Goal: Task Accomplishment & Management: Manage account settings

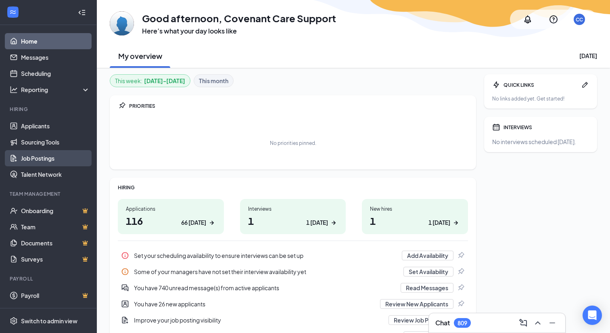
click at [60, 159] on link "Job Postings" at bounding box center [55, 158] width 69 height 16
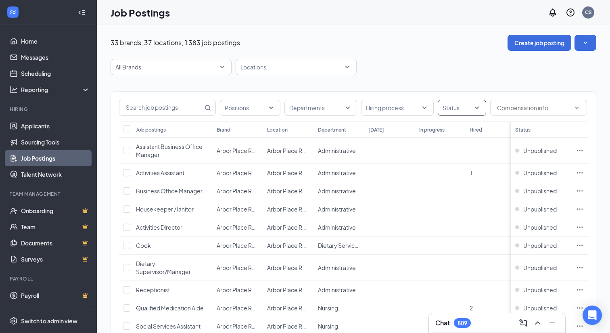
click at [473, 108] on div at bounding box center [458, 107] width 36 height 13
click at [448, 149] on div at bounding box center [447, 148] width 7 height 7
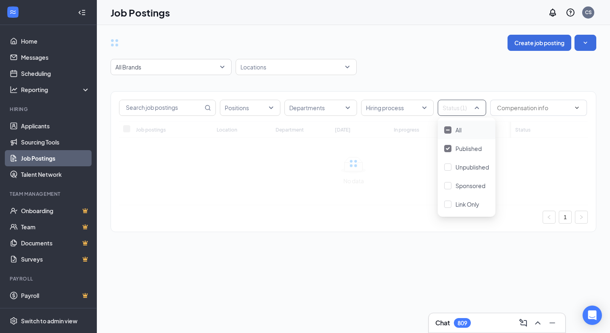
click at [465, 66] on div "All Brands Locations" at bounding box center [354, 67] width 486 height 16
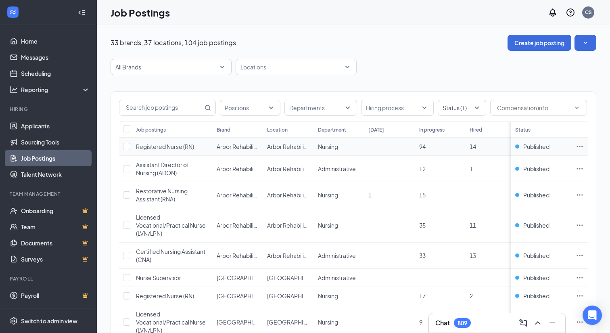
click at [580, 146] on icon "Ellipses" at bounding box center [580, 146] width 6 height 1
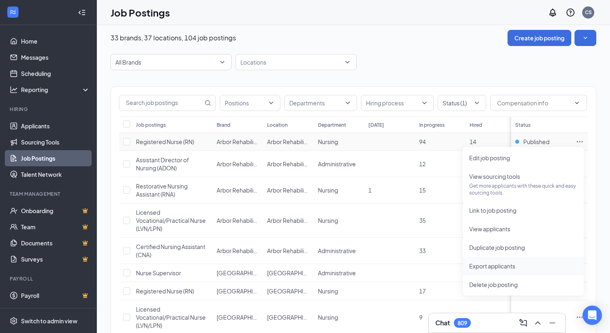
scroll to position [6, 0]
click at [536, 66] on div "All Brands Locations" at bounding box center [354, 61] width 486 height 16
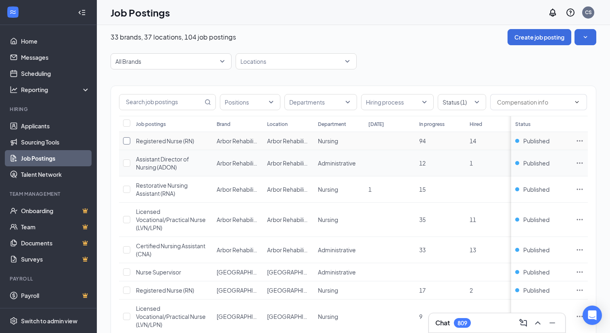
drag, startPoint x: 127, startPoint y: 141, endPoint x: 127, endPoint y: 154, distance: 12.5
click at [127, 141] on input "checkbox" at bounding box center [126, 140] width 7 height 7
checkbox input "true"
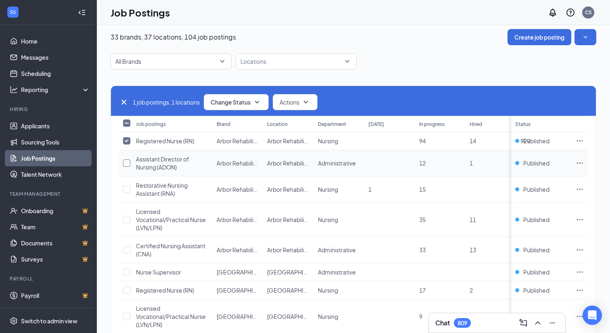
click at [128, 164] on input "checkbox" at bounding box center [126, 162] width 7 height 7
checkbox input "true"
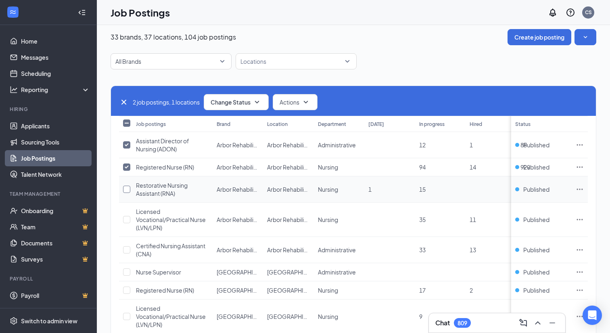
click at [127, 188] on input "checkbox" at bounding box center [126, 189] width 7 height 7
checkbox input "true"
click at [127, 218] on input "checkbox" at bounding box center [126, 219] width 7 height 7
checkbox input "true"
click at [128, 248] on input "checkbox" at bounding box center [126, 249] width 7 height 7
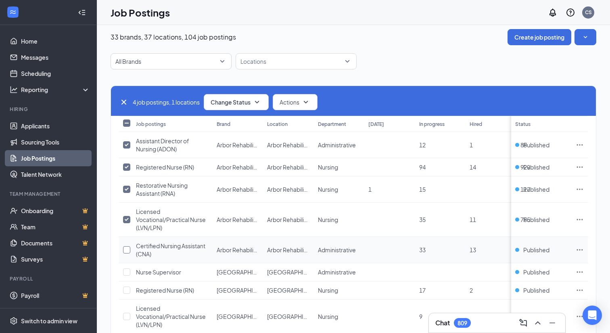
checkbox input "true"
click at [126, 273] on input "checkbox" at bounding box center [126, 271] width 7 height 7
checkbox input "true"
click at [128, 287] on input "checkbox" at bounding box center [126, 290] width 7 height 7
checkbox input "true"
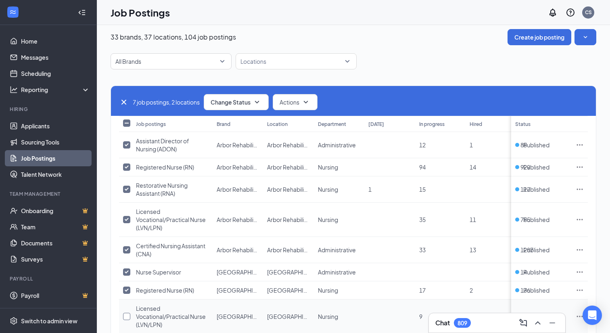
click at [127, 314] on input "checkbox" at bounding box center [126, 316] width 7 height 7
checkbox input "true"
click at [311, 103] on icon "SmallChevronDown" at bounding box center [306, 102] width 10 height 10
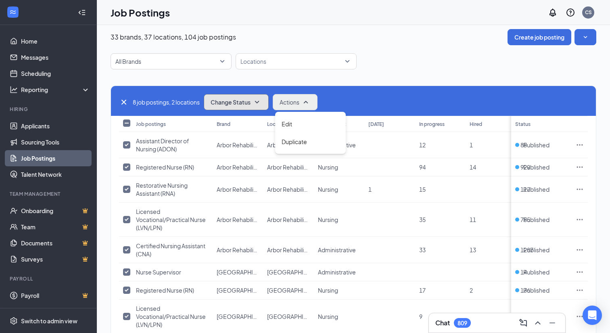
click at [259, 102] on icon "SmallChevronDown" at bounding box center [257, 102] width 4 height 2
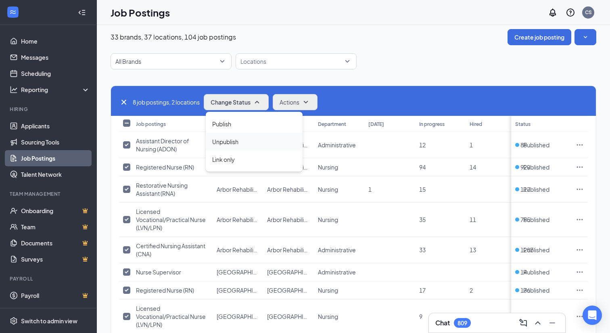
click at [247, 140] on div "Unpublish" at bounding box center [254, 142] width 97 height 18
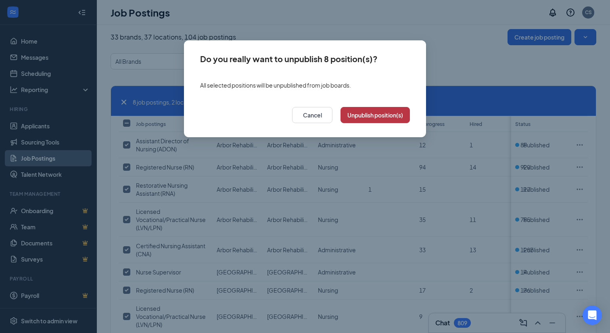
click at [382, 113] on button "Unpublish position(s)" at bounding box center [375, 115] width 69 height 16
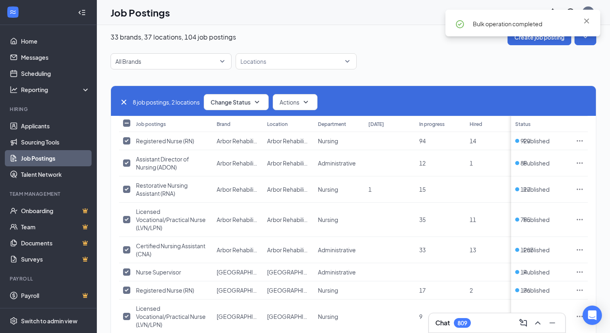
click at [394, 56] on div "All Brands Locations" at bounding box center [354, 61] width 486 height 16
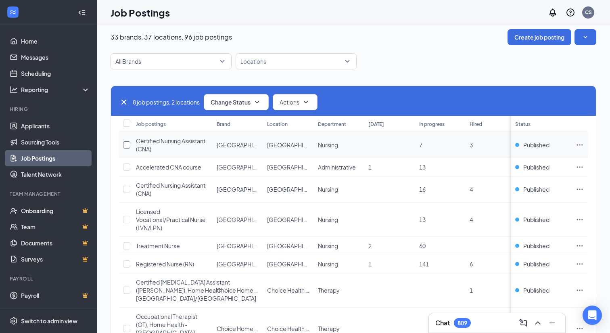
click at [126, 146] on input "checkbox" at bounding box center [126, 144] width 7 height 7
checkbox input "true"
click at [126, 166] on input "checkbox" at bounding box center [126, 166] width 7 height 7
checkbox input "true"
click at [127, 190] on input "checkbox" at bounding box center [126, 189] width 7 height 7
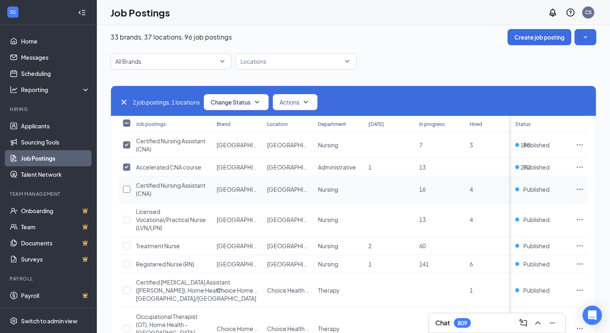
checkbox input "true"
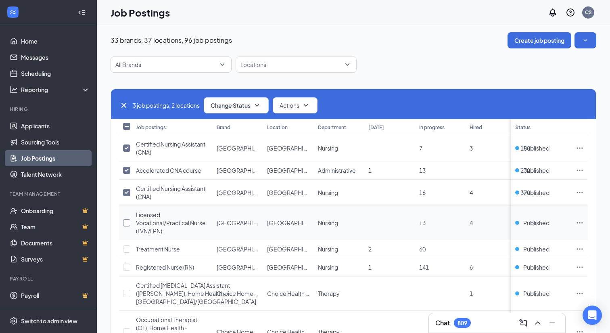
click at [128, 219] on input "checkbox" at bounding box center [126, 222] width 7 height 7
checkbox input "true"
click at [124, 249] on input "checkbox" at bounding box center [126, 248] width 7 height 7
checkbox input "true"
click at [125, 268] on input "checkbox" at bounding box center [126, 267] width 7 height 7
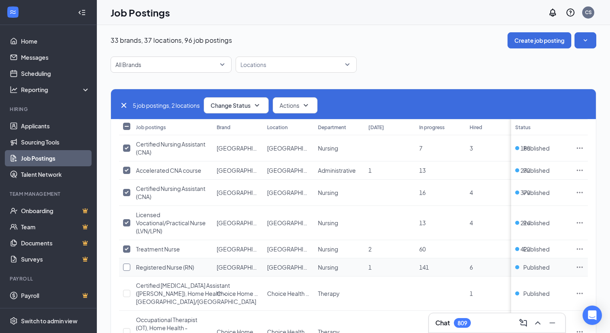
checkbox input "true"
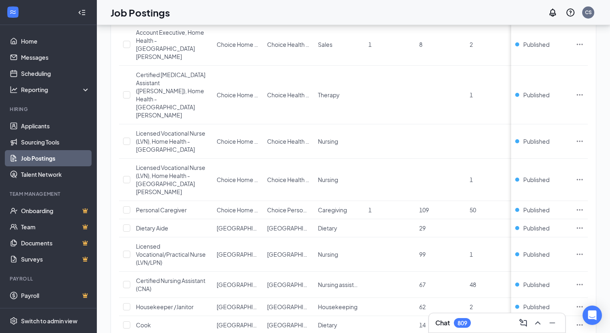
scroll to position [723, 0]
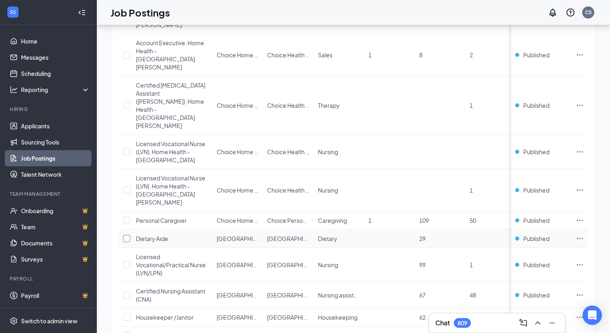
click at [130, 235] on input "checkbox" at bounding box center [126, 238] width 7 height 7
checkbox input "true"
click at [127, 261] on input "checkbox" at bounding box center [126, 264] width 7 height 7
checkbox input "true"
click at [128, 291] on input "checkbox" at bounding box center [126, 294] width 7 height 7
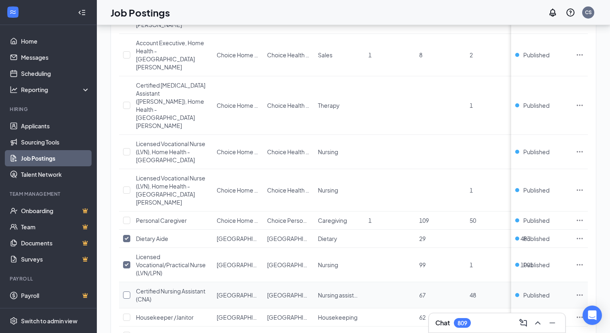
checkbox input "true"
click at [126, 314] on input "checkbox" at bounding box center [126, 317] width 7 height 7
checkbox input "true"
click at [128, 332] on input "checkbox" at bounding box center [126, 335] width 7 height 7
checkbox input "true"
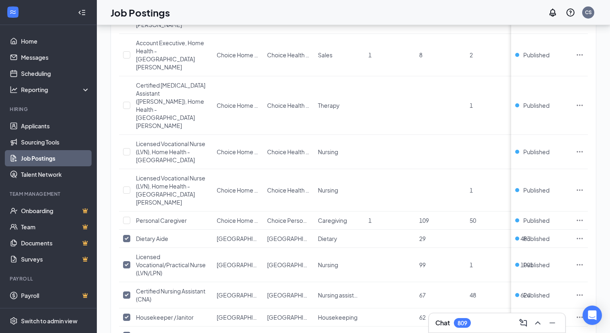
checkbox input "true"
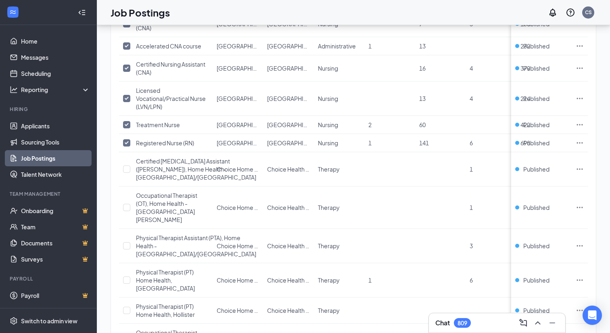
scroll to position [0, 0]
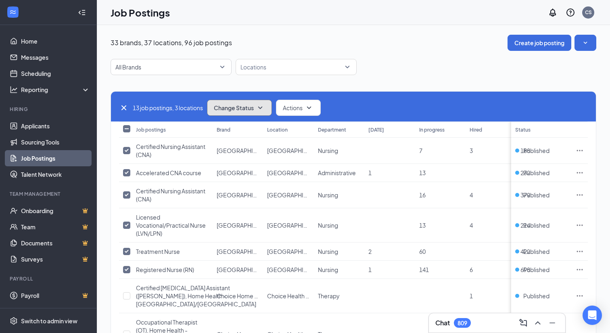
click at [248, 110] on span "Change Status" at bounding box center [234, 108] width 40 height 6
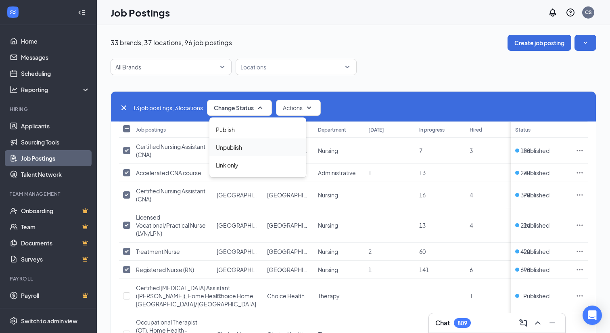
click at [243, 147] on div "Unpublish" at bounding box center [257, 147] width 97 height 18
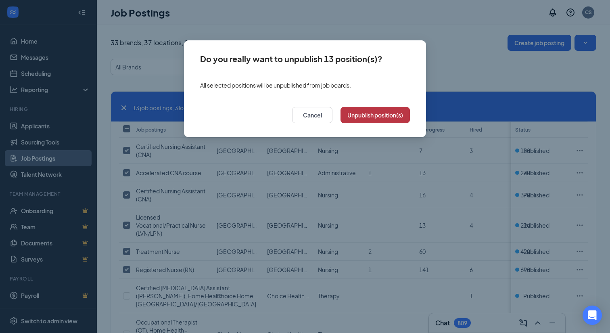
click at [363, 112] on button "Unpublish position(s)" at bounding box center [375, 115] width 69 height 16
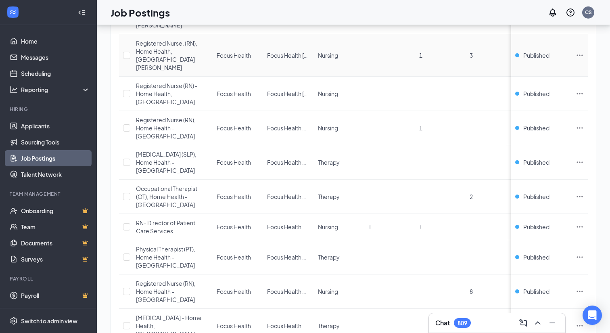
scroll to position [1330, 0]
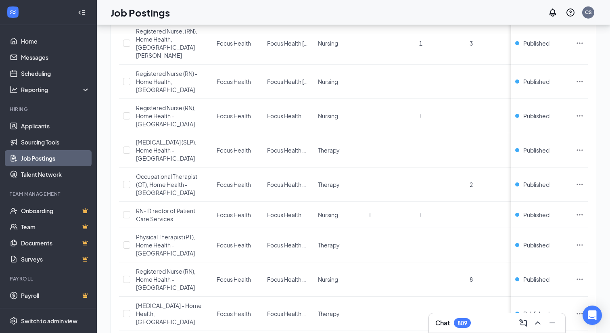
checkbox input "true"
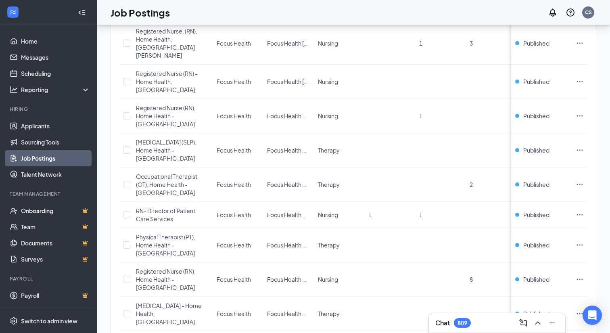
checkbox input "true"
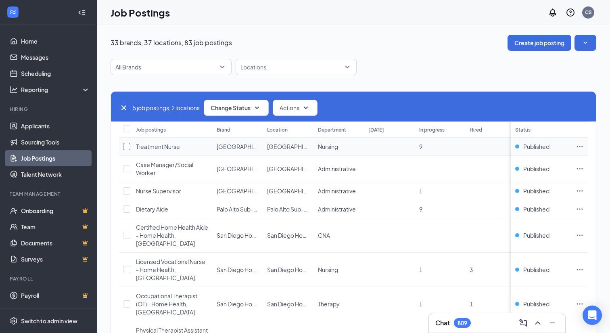
click at [127, 146] on input "checkbox" at bounding box center [126, 146] width 7 height 7
checkbox input "true"
click at [126, 169] on input "checkbox" at bounding box center [126, 168] width 7 height 7
checkbox input "true"
click at [126, 191] on input "checkbox" at bounding box center [126, 190] width 7 height 7
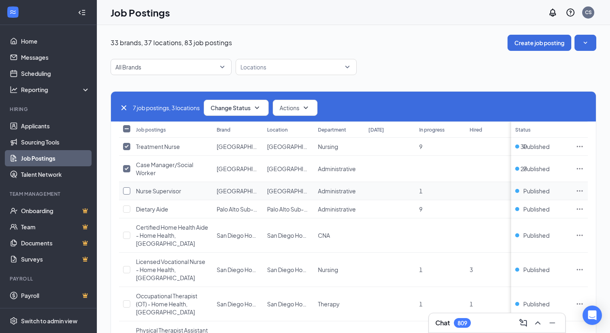
checkbox input "true"
click at [127, 209] on input "checkbox" at bounding box center [126, 208] width 7 height 7
checkbox input "true"
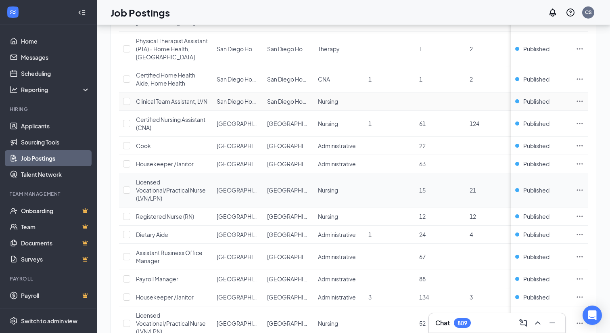
scroll to position [285, 0]
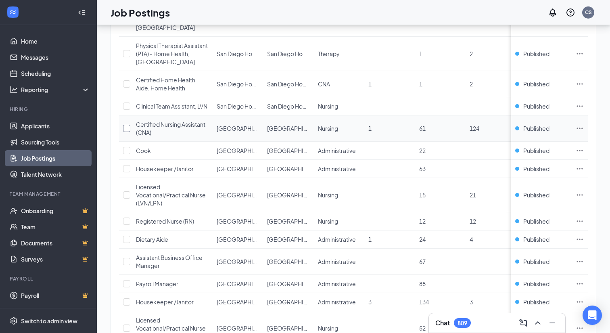
click at [128, 132] on input "checkbox" at bounding box center [126, 128] width 7 height 7
checkbox input "true"
click at [127, 154] on input "checkbox" at bounding box center [126, 150] width 7 height 7
checkbox input "true"
click at [127, 172] on input "checkbox" at bounding box center [126, 168] width 7 height 7
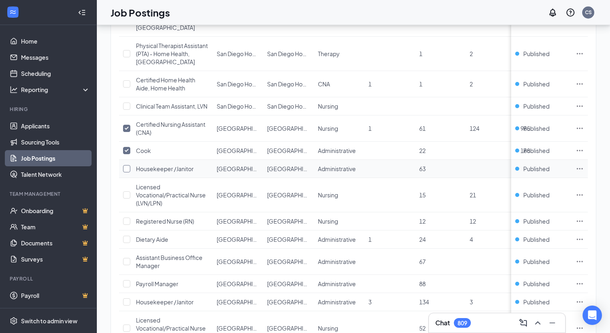
checkbox input "true"
click at [127, 199] on input "checkbox" at bounding box center [126, 194] width 7 height 7
checkbox input "true"
click at [126, 225] on input "checkbox" at bounding box center [126, 221] width 7 height 7
checkbox input "true"
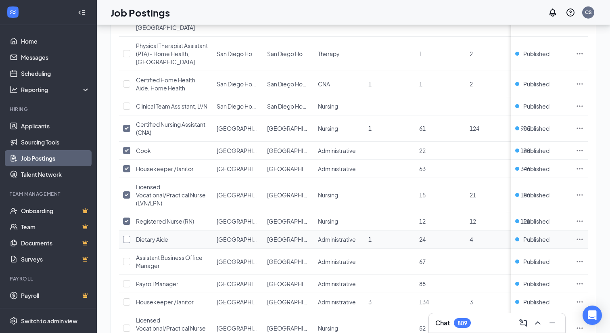
click at [127, 243] on input "checkbox" at bounding box center [126, 239] width 7 height 7
checkbox input "true"
click at [128, 265] on input "checkbox" at bounding box center [126, 261] width 7 height 7
checkbox input "true"
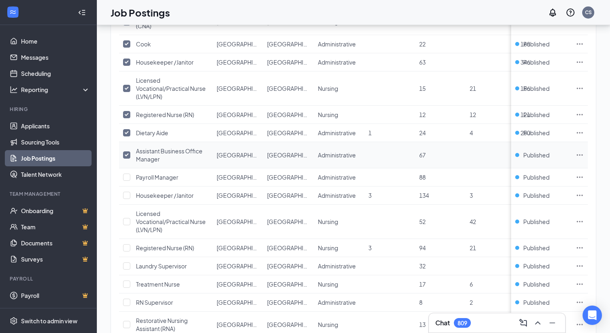
scroll to position [401, 0]
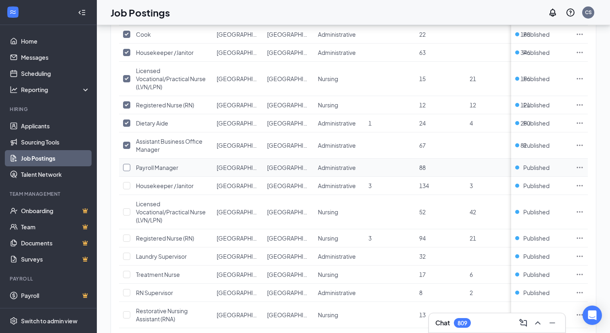
click at [127, 171] on input "checkbox" at bounding box center [126, 167] width 7 height 7
checkbox input "true"
click at [127, 189] on label at bounding box center [125, 186] width 5 height 8
click at [127, 189] on input "checkbox" at bounding box center [126, 185] width 7 height 7
checkbox input "true"
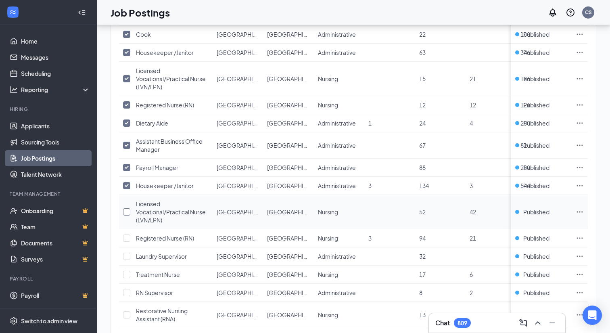
click at [126, 215] on input "checkbox" at bounding box center [126, 211] width 7 height 7
checkbox input "true"
click at [127, 242] on input "checkbox" at bounding box center [126, 237] width 7 height 7
checkbox input "true"
click at [128, 260] on input "checkbox" at bounding box center [126, 256] width 7 height 7
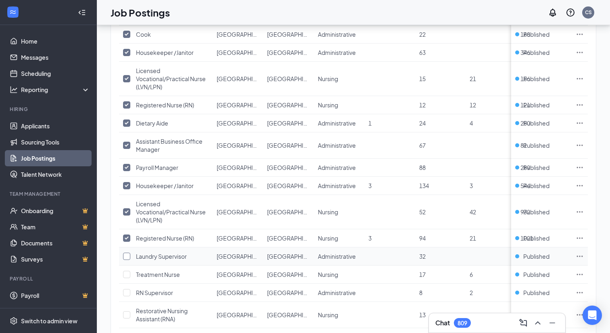
checkbox input "true"
click at [128, 278] on input "checkbox" at bounding box center [126, 274] width 7 height 7
checkbox input "true"
click at [129, 296] on input "checkbox" at bounding box center [126, 292] width 7 height 7
checkbox input "true"
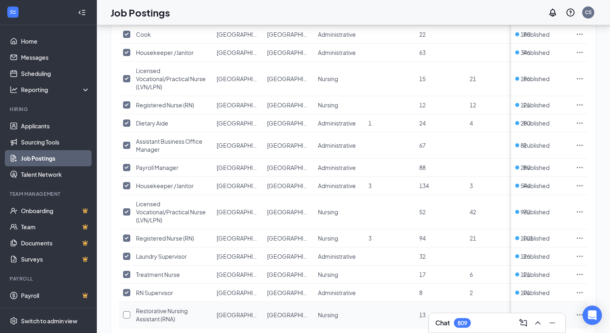
click at [126, 318] on input "checkbox" at bounding box center [126, 314] width 7 height 7
checkbox input "true"
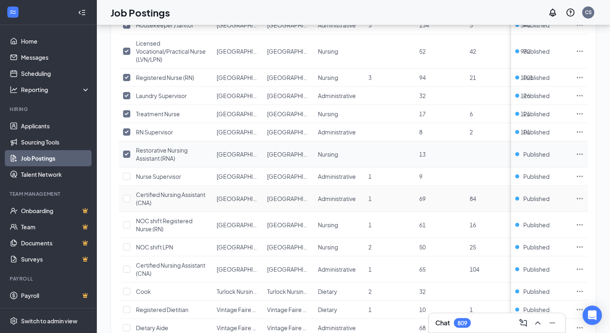
scroll to position [580, 0]
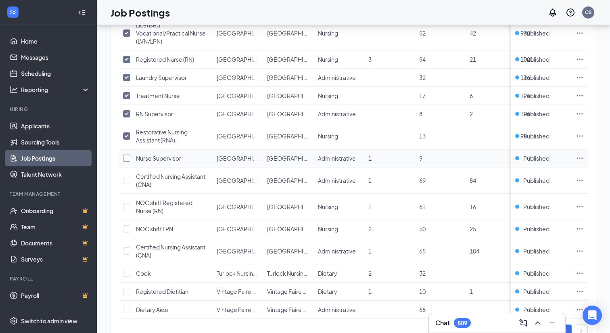
click at [129, 162] on input "checkbox" at bounding box center [126, 158] width 7 height 7
checkbox input "true"
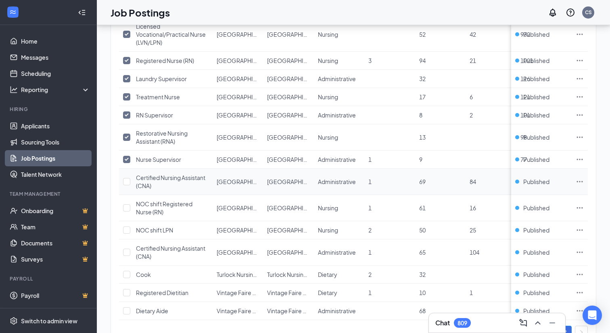
click at [129, 185] on td at bounding box center [125, 182] width 13 height 26
click at [128, 185] on input "checkbox" at bounding box center [126, 181] width 7 height 7
checkbox input "true"
click at [128, 211] on input "checkbox" at bounding box center [126, 207] width 7 height 7
checkbox input "true"
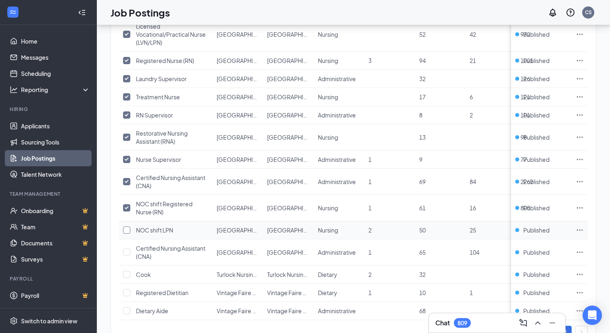
click at [127, 234] on input "checkbox" at bounding box center [126, 229] width 7 height 7
checkbox input "true"
click at [126, 256] on input "checkbox" at bounding box center [126, 252] width 7 height 7
checkbox input "true"
click at [127, 278] on input "checkbox" at bounding box center [126, 274] width 7 height 7
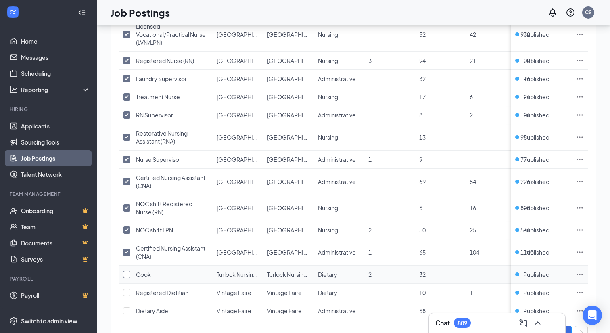
checkbox input "true"
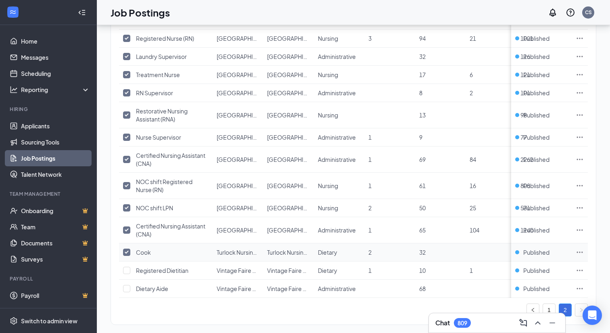
scroll to position [618, 0]
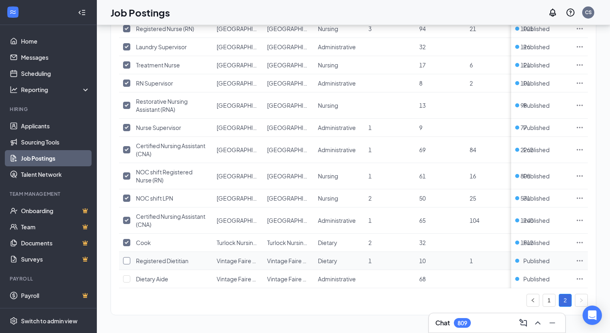
click at [128, 263] on input "checkbox" at bounding box center [126, 260] width 7 height 7
checkbox input "true"
click at [127, 280] on input "checkbox" at bounding box center [126, 278] width 7 height 7
checkbox input "true"
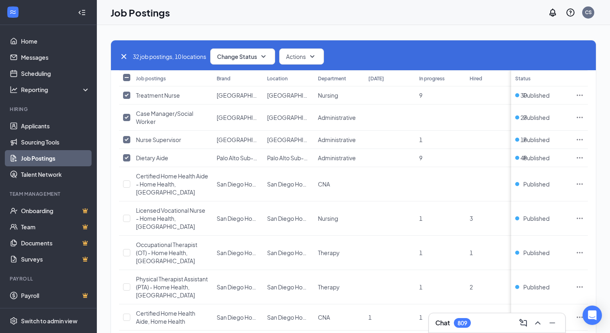
scroll to position [0, 0]
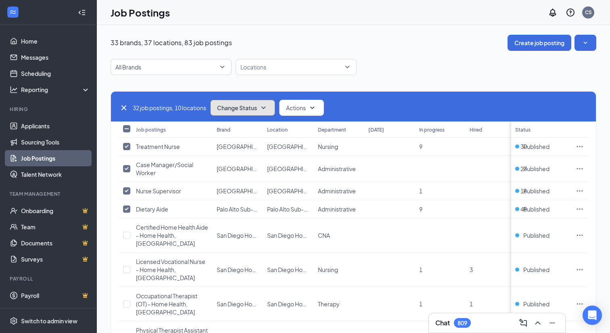
click at [263, 106] on icon "SmallChevronDown" at bounding box center [264, 108] width 10 height 10
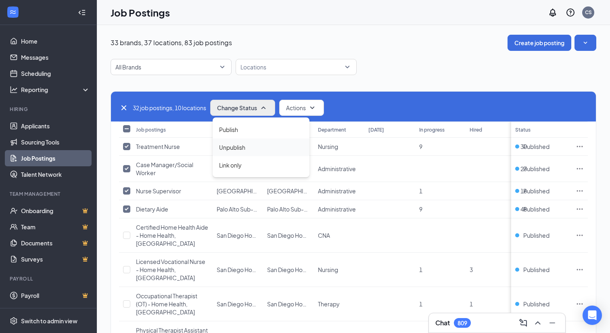
click at [250, 146] on div "Unpublish" at bounding box center [261, 147] width 97 height 18
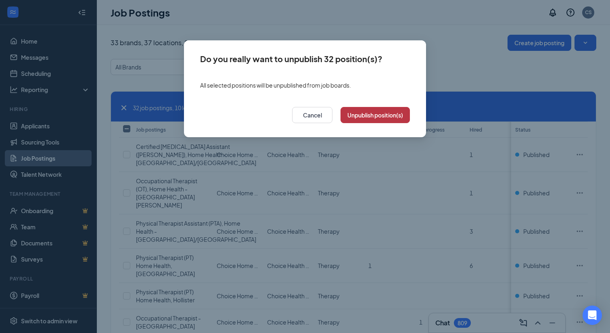
click at [374, 115] on button "Unpublish position(s)" at bounding box center [375, 115] width 69 height 16
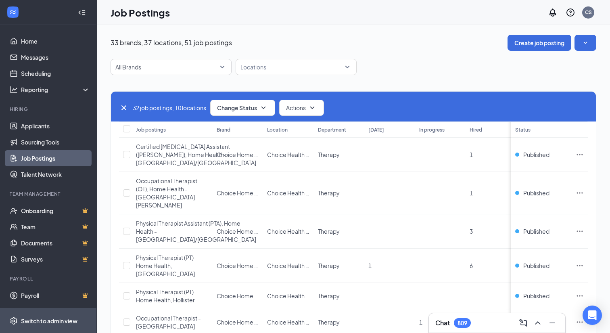
click at [63, 321] on div "Switch to admin view" at bounding box center [49, 321] width 56 height 8
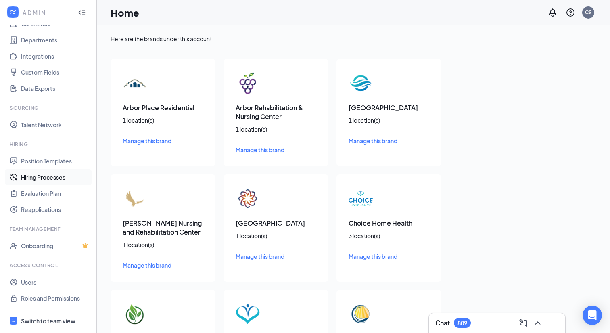
scroll to position [71, 0]
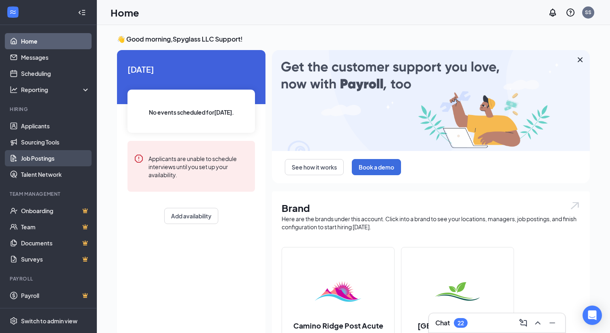
click at [55, 160] on link "Job Postings" at bounding box center [55, 158] width 69 height 16
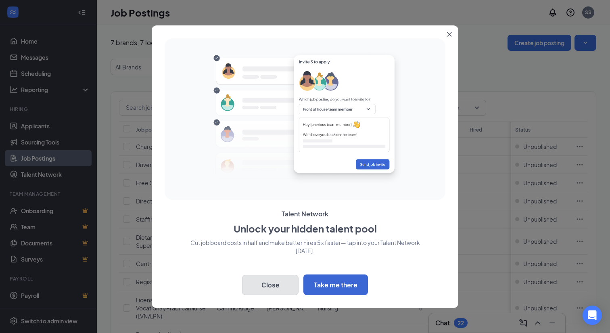
click at [272, 286] on button "Close" at bounding box center [270, 285] width 56 height 20
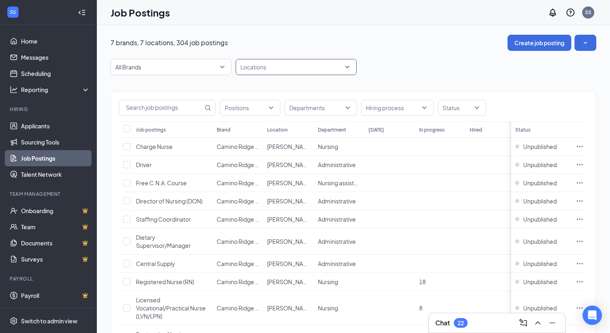
click at [295, 65] on div at bounding box center [292, 67] width 109 height 13
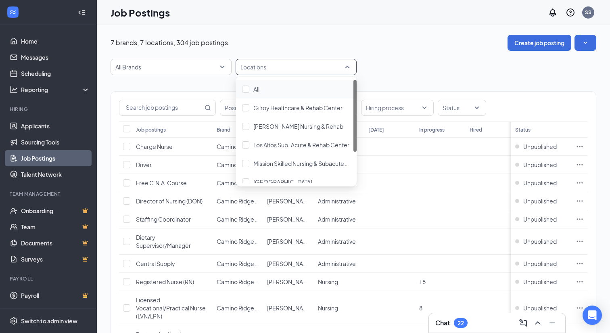
click at [404, 37] on div "7 brands, 7 locations, 304 job postings Create job posting" at bounding box center [354, 43] width 486 height 16
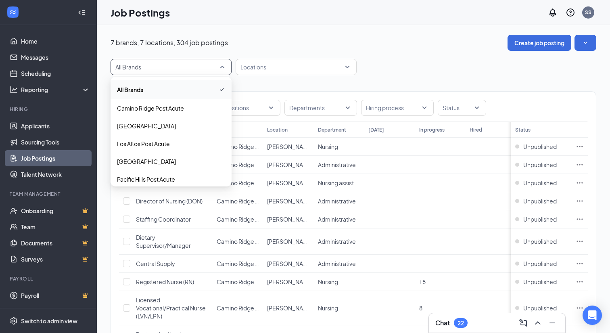
click at [215, 69] on span "All Brands" at bounding box center [167, 67] width 104 height 8
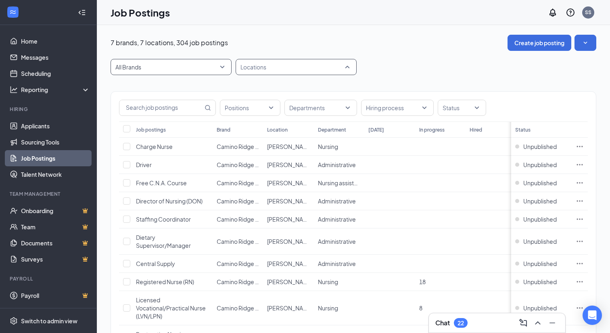
click at [251, 66] on div at bounding box center [292, 67] width 109 height 13
click at [254, 108] on div at bounding box center [246, 107] width 48 height 13
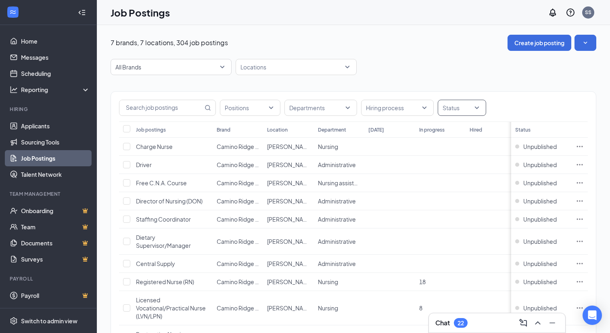
click at [457, 103] on div at bounding box center [458, 107] width 36 height 13
click at [449, 149] on div at bounding box center [447, 148] width 7 height 7
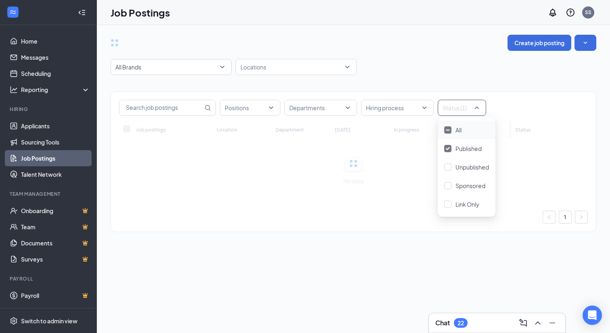
click at [444, 47] on div "Create job posting" at bounding box center [354, 43] width 486 height 16
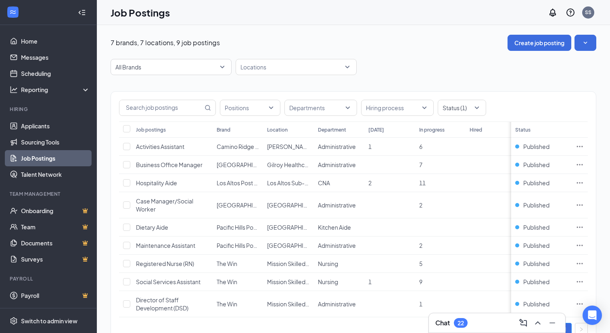
scroll to position [29, 0]
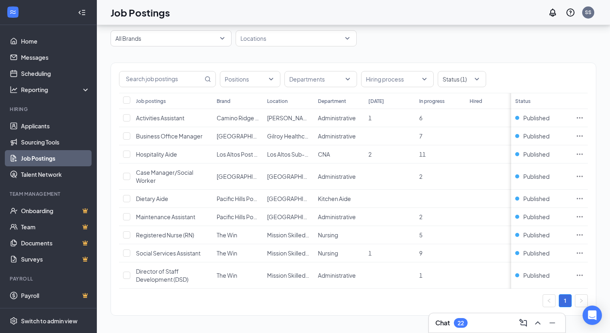
click at [396, 5] on div "Job Postings SS" at bounding box center [353, 12] width 513 height 25
click at [375, 47] on div "Positions Departments Hiring process Status (1) Job postings Brand Location Dep…" at bounding box center [354, 184] width 486 height 277
click at [46, 322] on div "Switch to admin view" at bounding box center [49, 321] width 56 height 8
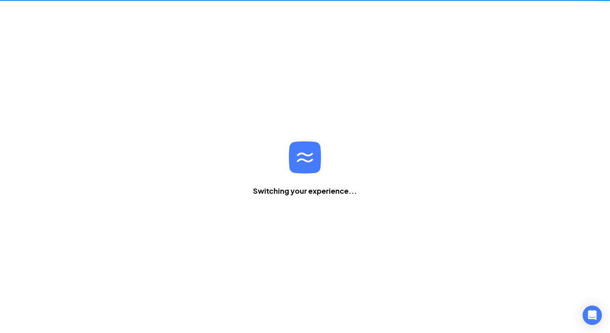
click at [46, 322] on div "Home Messages Scheduling Reporting Hiring Applicants Sourcing Tools Job Posting…" at bounding box center [305, 152] width 610 height 362
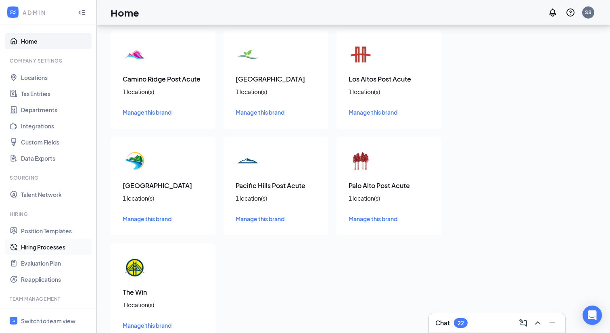
click at [63, 245] on link "Hiring Processes" at bounding box center [55, 247] width 69 height 16
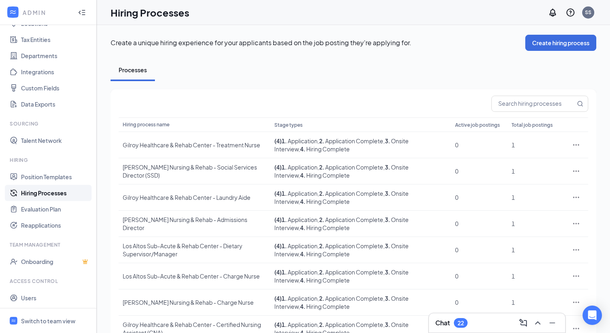
scroll to position [71, 0]
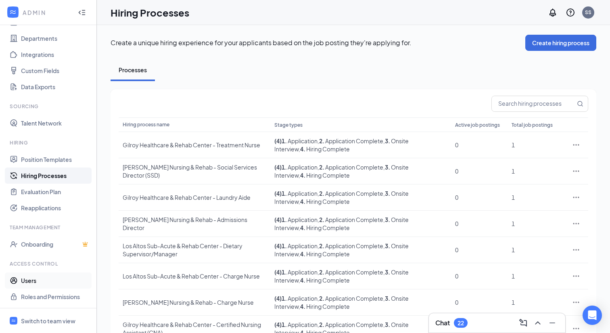
click at [36, 278] on link "Users" at bounding box center [55, 280] width 69 height 16
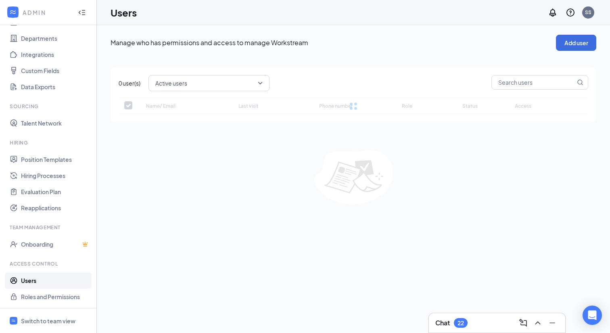
checkbox input "false"
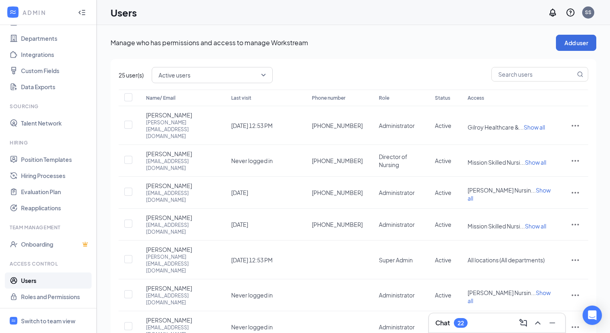
click at [318, 63] on div "25 user(s) Active users Name/ Email Last visit Phone number Role Status Access …" at bounding box center [354, 266] width 486 height 414
click at [55, 319] on div "Switch to team view" at bounding box center [48, 321] width 54 height 8
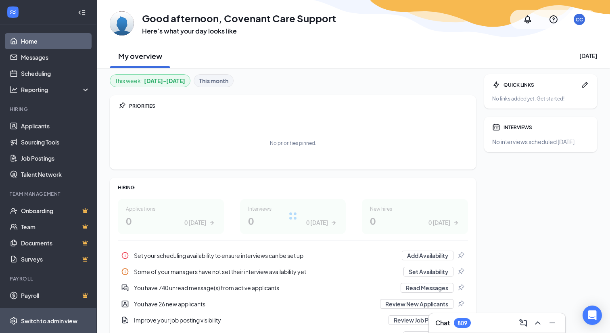
click at [56, 320] on div "Switch to admin view" at bounding box center [49, 321] width 56 height 8
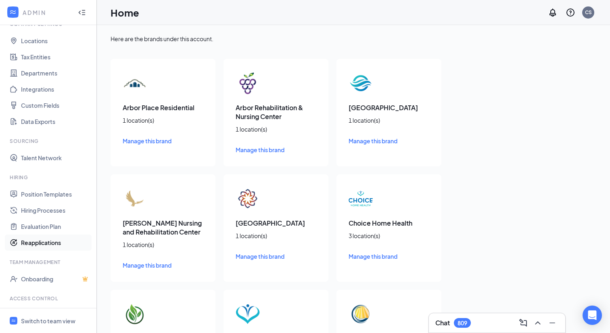
scroll to position [71, 0]
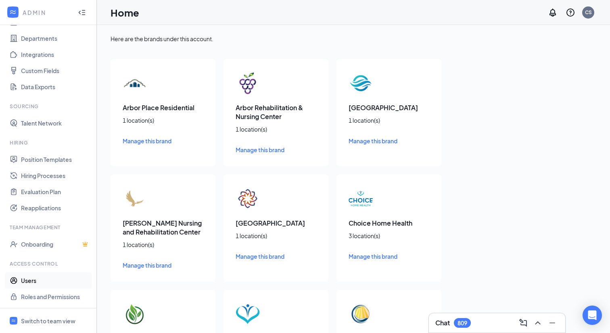
click at [31, 279] on link "Users" at bounding box center [55, 280] width 69 height 16
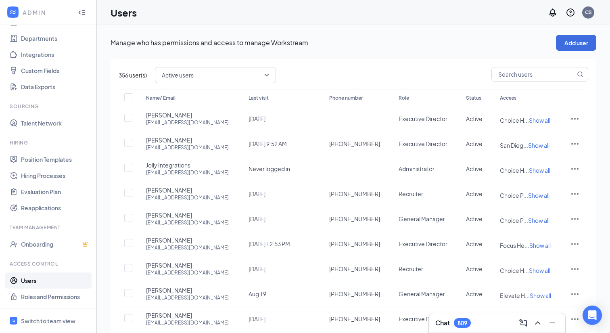
click at [259, 75] on span "Active users" at bounding box center [212, 75] width 100 height 12
click at [368, 50] on div "Manage who has permissions and access to manage Workstream Add user" at bounding box center [354, 43] width 486 height 16
click at [301, 59] on div "356 user(s) Active users active All users Active users Disabled users Name/ Ema…" at bounding box center [354, 225] width 486 height 332
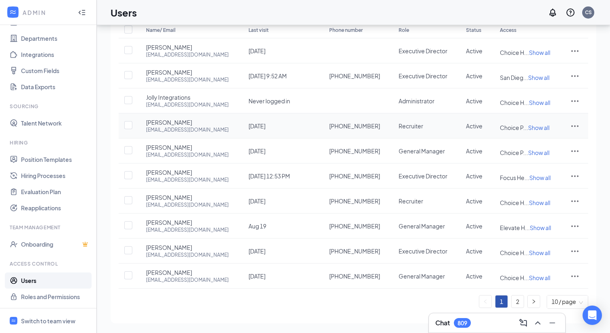
scroll to position [106, 0]
click at [518, 307] on link "2" at bounding box center [518, 301] width 12 height 12
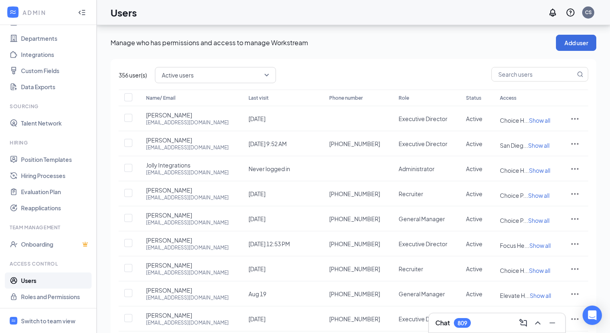
checkbox input "false"
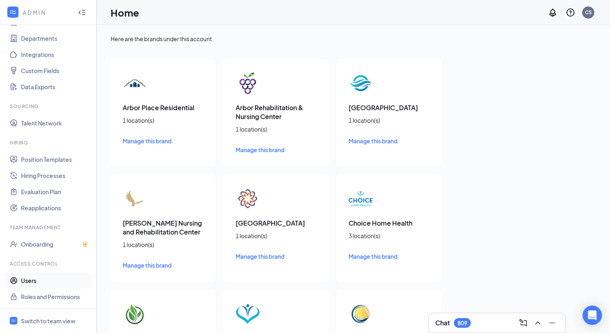
click at [44, 283] on link "Users" at bounding box center [55, 280] width 69 height 16
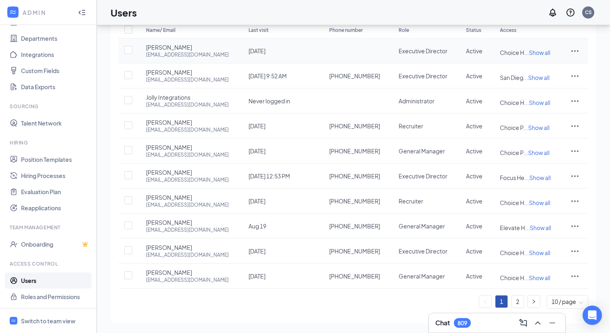
scroll to position [108, 0]
click at [518, 305] on link "2" at bounding box center [518, 301] width 12 height 12
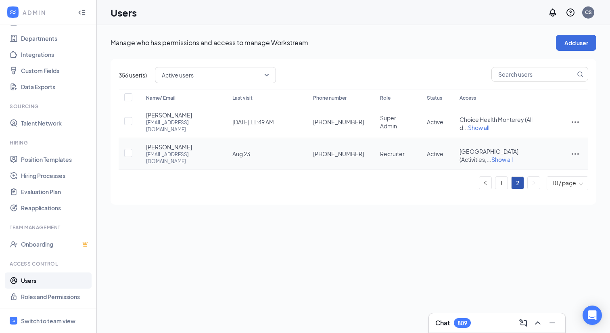
click at [576, 149] on icon "ActionsIcon" at bounding box center [576, 154] width 10 height 10
click at [545, 171] on span "Edit user" at bounding box center [548, 167] width 50 height 9
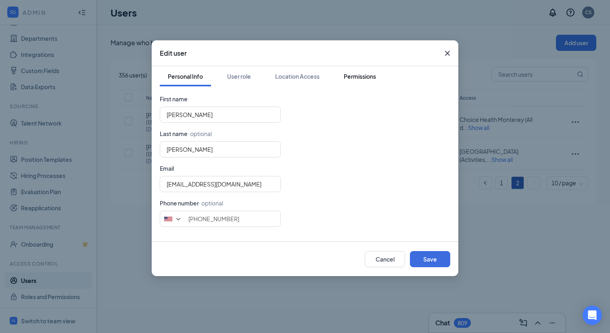
click at [354, 73] on div "Permissions" at bounding box center [360, 76] width 32 height 8
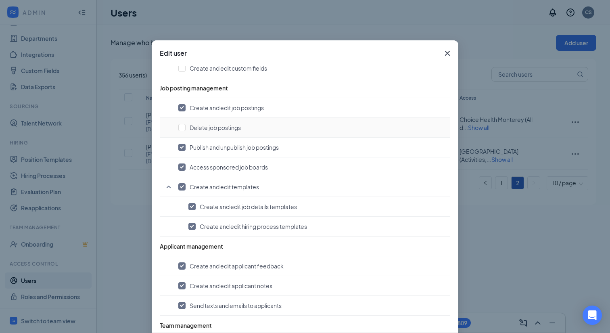
scroll to position [314, 0]
click at [182, 106] on input "checkbox" at bounding box center [181, 106] width 7 height 7
checkbox input "false"
click at [183, 149] on input "checkbox" at bounding box center [181, 146] width 7 height 7
checkbox input "false"
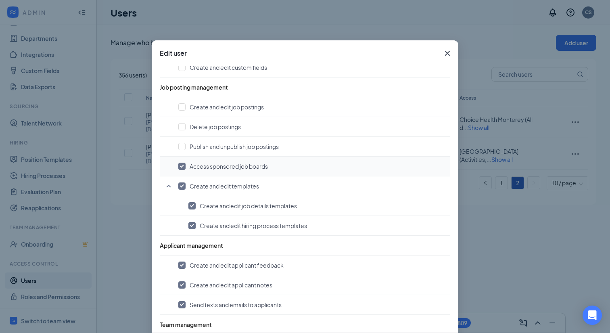
click at [183, 165] on input "checkbox" at bounding box center [181, 166] width 7 height 7
checkbox input "false"
click at [182, 186] on input "checkbox" at bounding box center [181, 185] width 7 height 7
checkbox input "false"
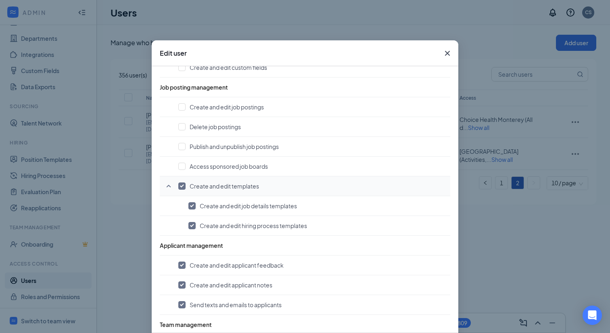
checkbox input "false"
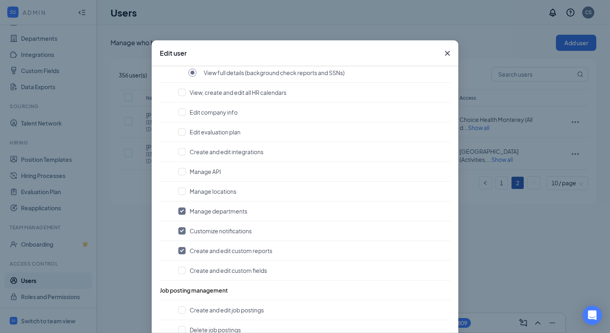
scroll to position [107, 0]
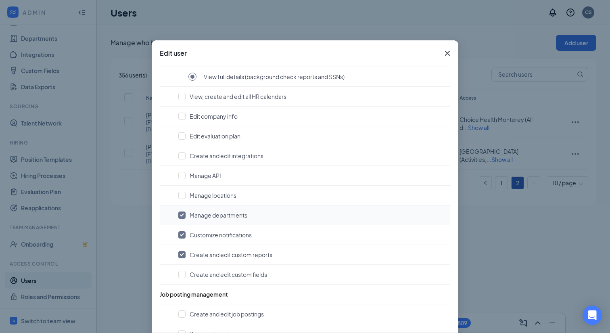
click at [184, 215] on input "checkbox" at bounding box center [181, 214] width 7 height 7
checkbox input "false"
click at [183, 235] on input "checkbox" at bounding box center [181, 234] width 7 height 7
checkbox input "false"
click at [183, 251] on input "checkbox" at bounding box center [181, 254] width 7 height 7
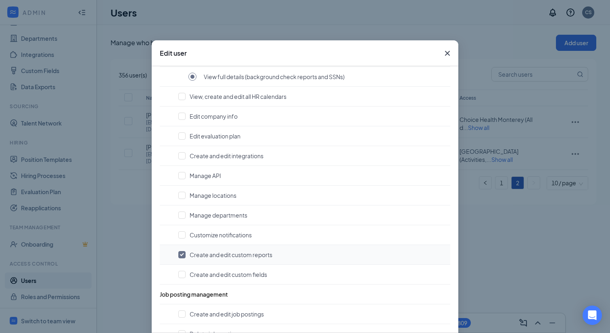
checkbox input "false"
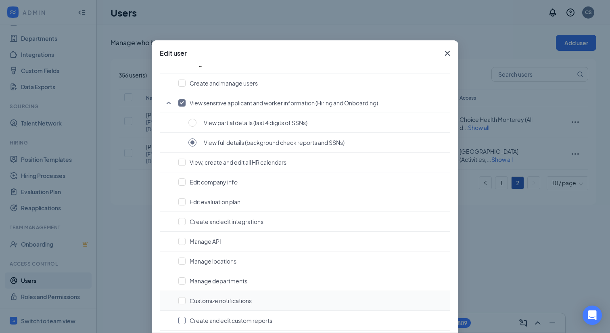
scroll to position [0, 0]
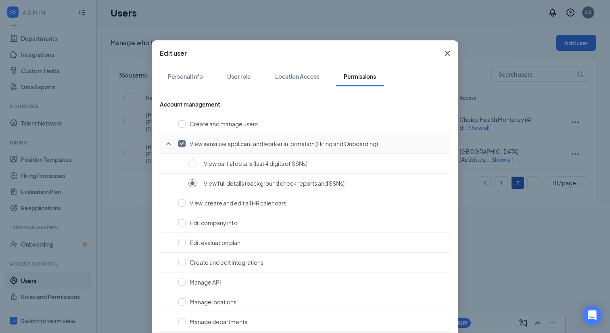
click at [182, 144] on input "checkbox" at bounding box center [181, 143] width 7 height 7
checkbox input "false"
radio input "false"
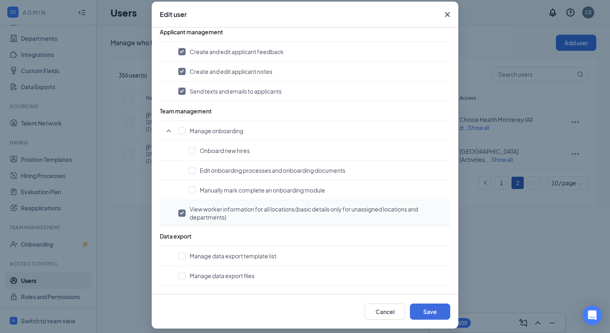
scroll to position [44, 0]
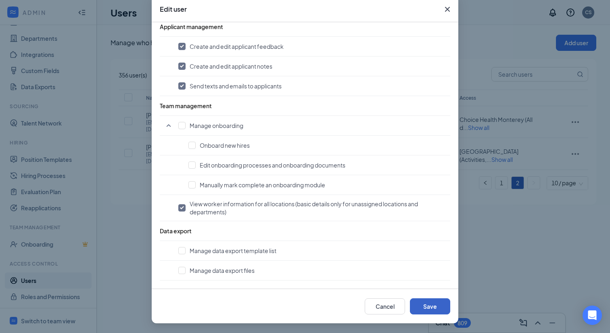
click at [427, 305] on button "Save" at bounding box center [430, 306] width 40 height 16
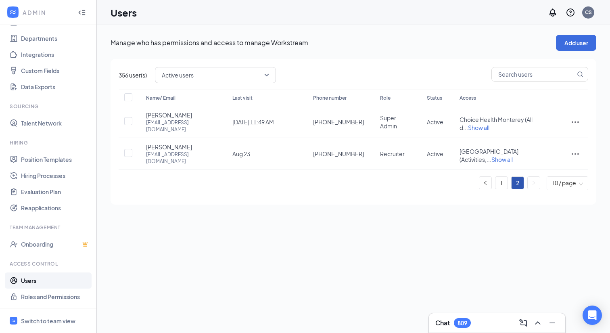
click at [449, 25] on div "Manage who has permissions and access to manage Workstream Add user 356 user(s)…" at bounding box center [353, 119] width 513 height 189
click at [103, 232] on div "Manage who has permissions and access to manage Workstream Add user 356 user(s)…" at bounding box center [353, 179] width 513 height 308
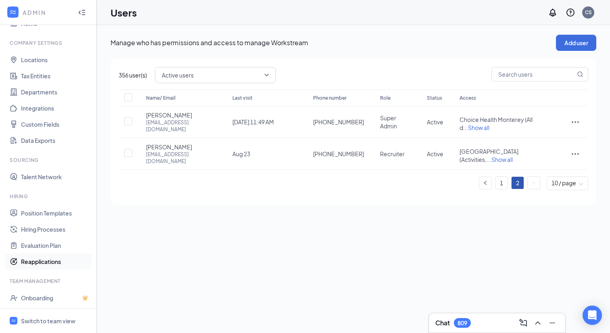
scroll to position [0, 0]
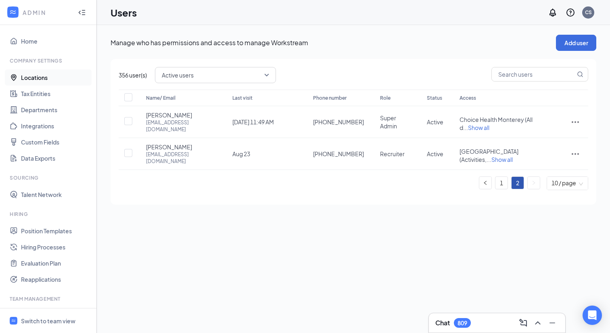
click at [44, 78] on link "Locations" at bounding box center [55, 77] width 69 height 16
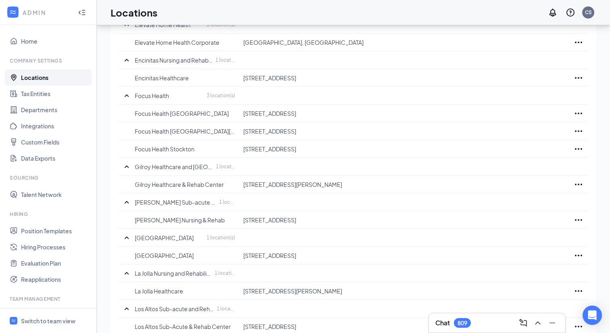
scroll to position [422, 0]
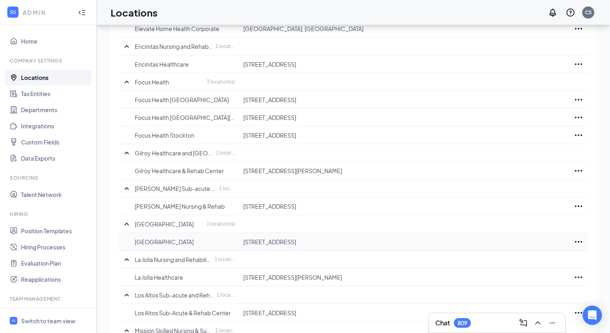
drag, startPoint x: 381, startPoint y: 242, endPoint x: 128, endPoint y: 244, distance: 253.0
click at [128, 244] on tr "Huntington Park Nursing Center 6425 Miles Ave, Huntington Park, CA 90255, USA" at bounding box center [354, 242] width 470 height 18
copy tr "Huntington Park Nursing Center 6425 Miles Ave, Huntington Park, CA 90255, USA"
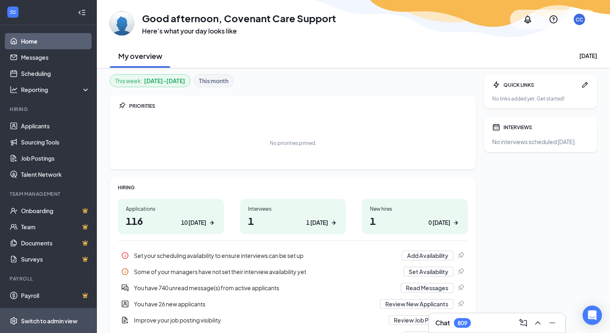
click at [55, 320] on div "Switch to admin view" at bounding box center [49, 321] width 56 height 8
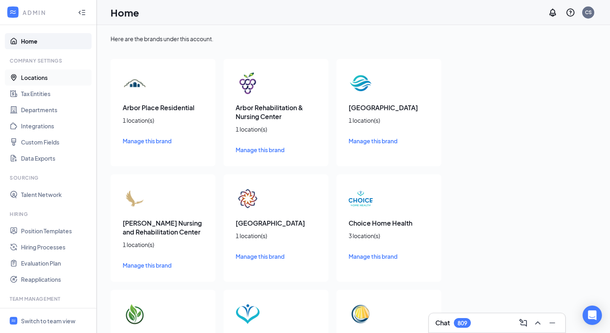
click at [48, 76] on link "Locations" at bounding box center [55, 77] width 69 height 16
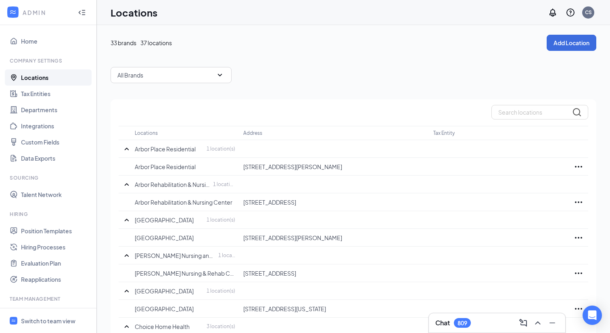
click at [262, 81] on div "All Brands" at bounding box center [354, 75] width 486 height 16
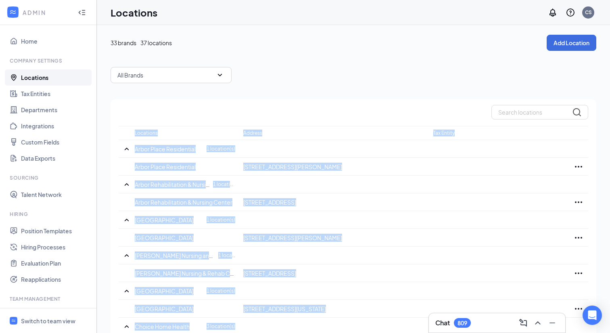
drag, startPoint x: 215, startPoint y: 309, endPoint x: 134, endPoint y: 130, distance: 196.7
copy table "Locations Address Tax Entity Arbor Place Residential 1 location(s) [GEOGRAPHIC_…"
